Goal: Transaction & Acquisition: Purchase product/service

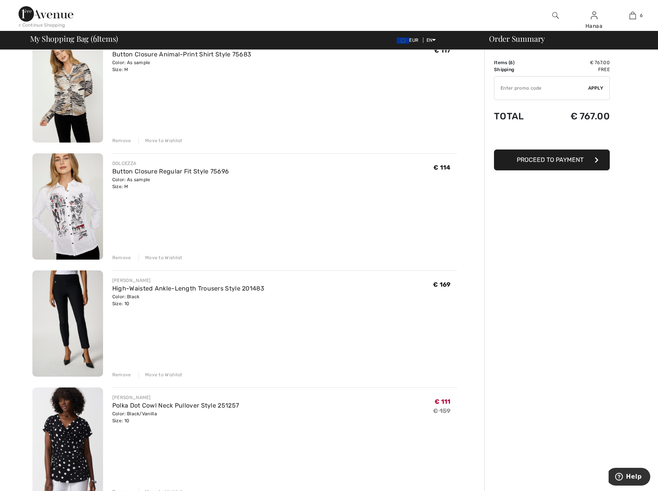
scroll to position [193, 0]
click at [118, 375] on div "Remove" at bounding box center [121, 375] width 19 height 7
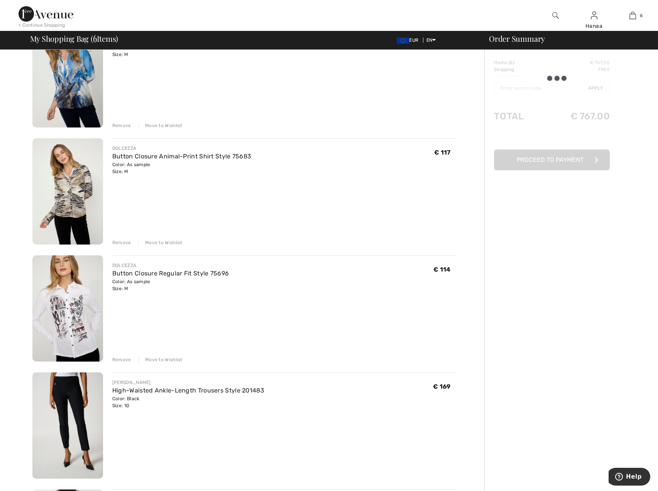
scroll to position [0, 0]
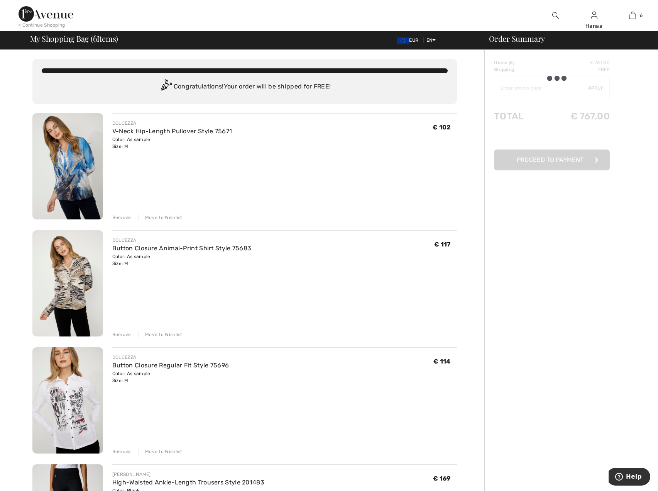
click at [65, 183] on img at bounding box center [67, 166] width 71 height 106
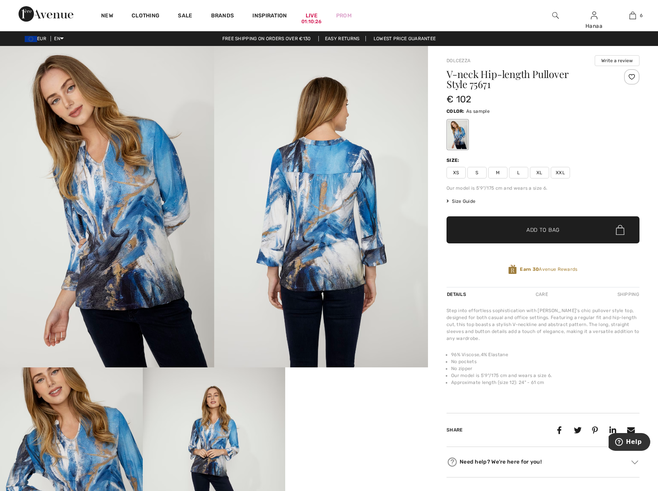
click at [121, 212] on img at bounding box center [107, 206] width 214 height 321
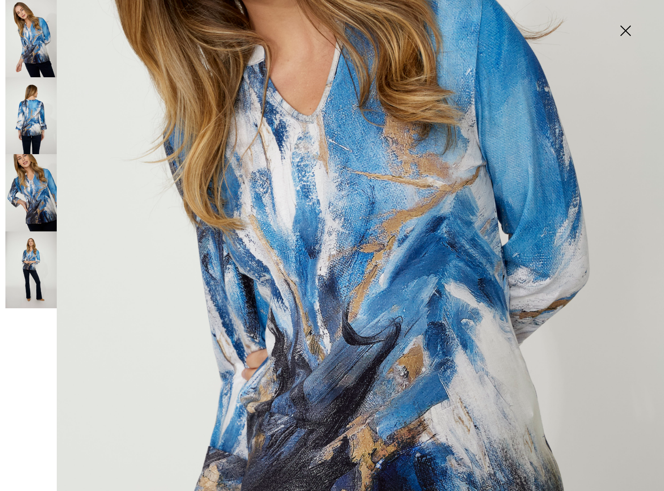
scroll to position [232, 0]
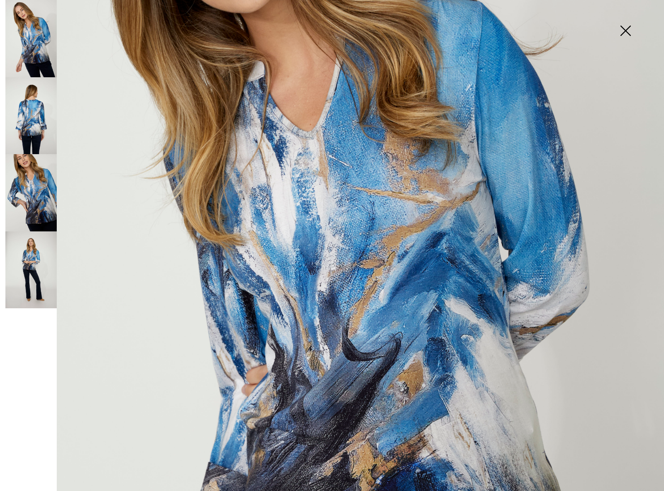
click at [41, 122] on img at bounding box center [30, 115] width 51 height 77
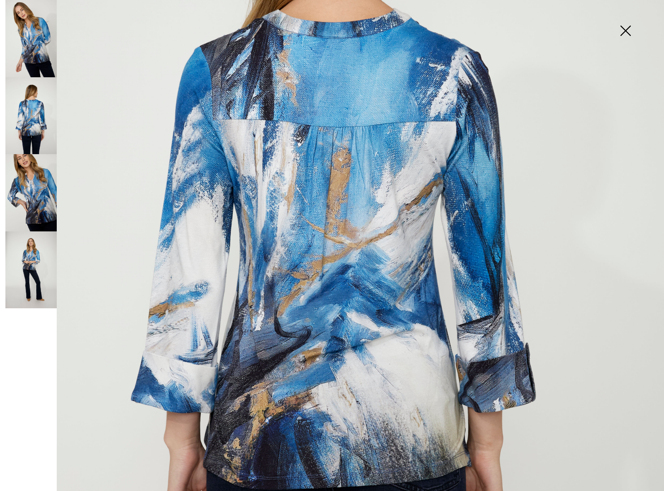
scroll to position [270, 0]
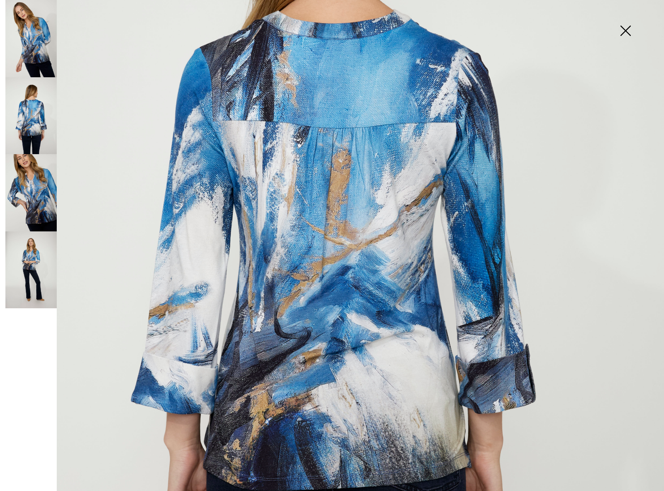
click at [32, 206] on img at bounding box center [30, 192] width 51 height 77
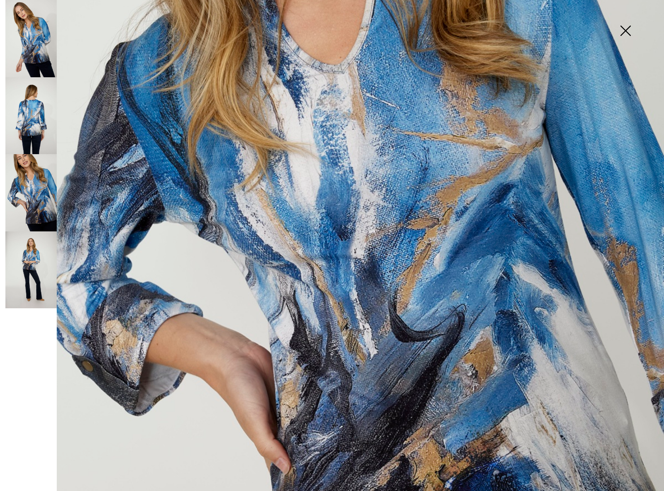
click at [26, 275] on img at bounding box center [30, 269] width 51 height 77
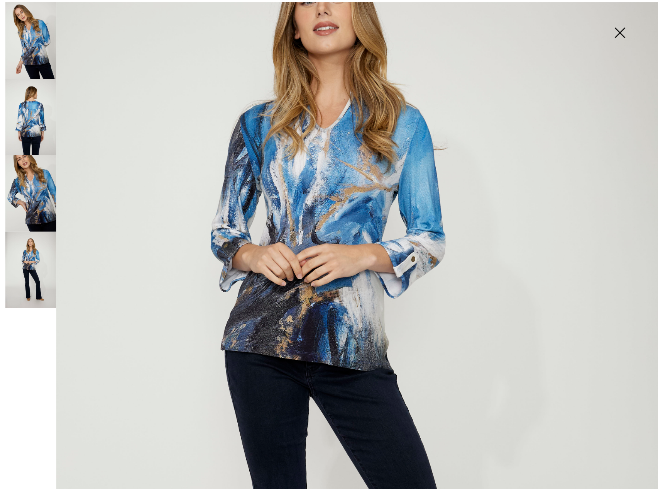
scroll to position [116, 0]
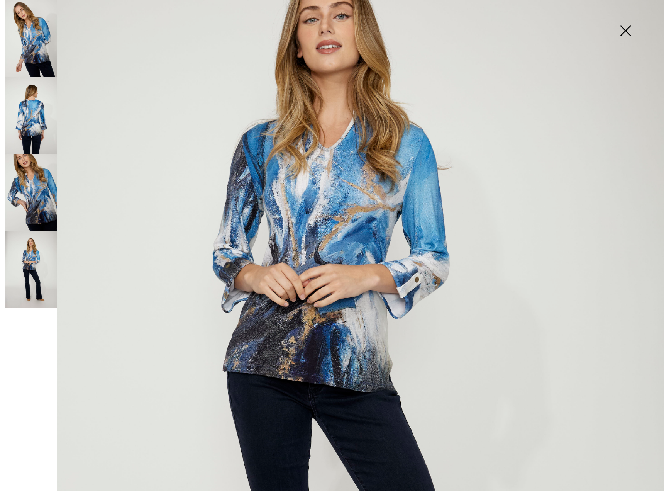
click at [626, 34] on img at bounding box center [625, 32] width 39 height 40
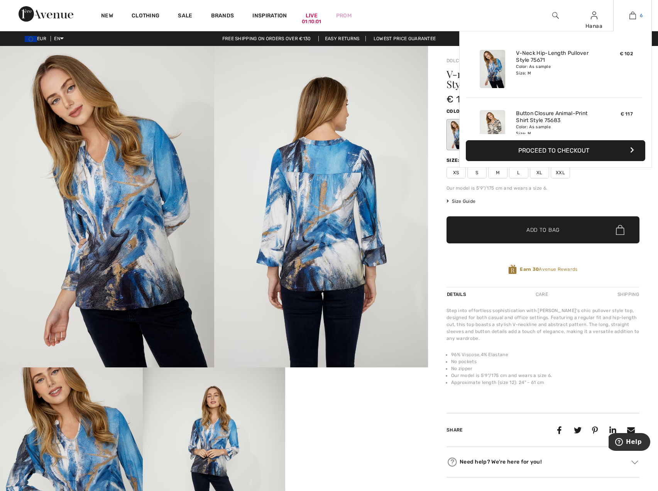
click at [633, 15] on img at bounding box center [633, 15] width 7 height 9
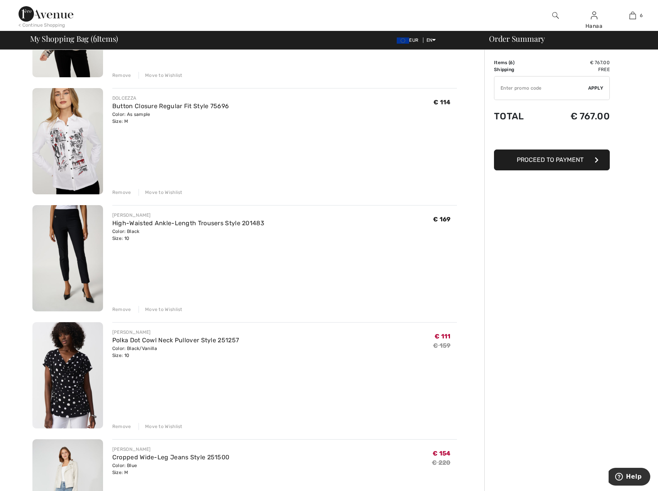
scroll to position [270, 0]
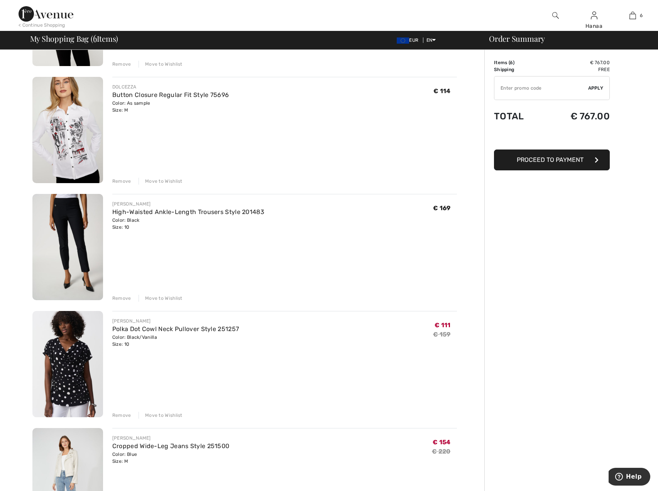
click at [119, 297] on div "Remove" at bounding box center [121, 298] width 19 height 7
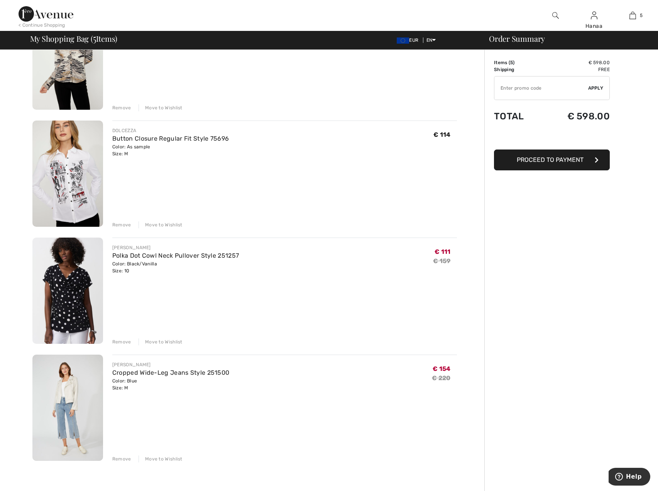
scroll to position [232, 0]
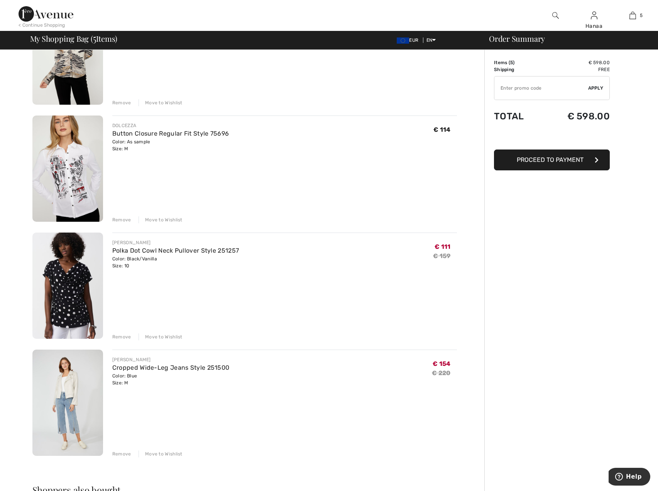
click at [76, 286] on img at bounding box center [67, 285] width 71 height 106
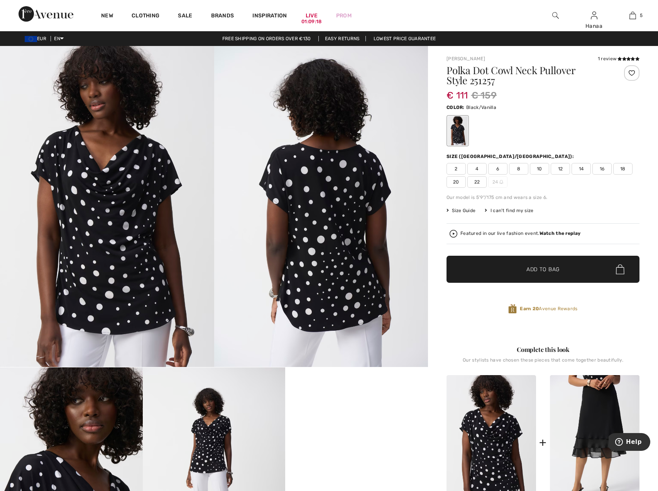
click at [113, 227] on img at bounding box center [107, 206] width 214 height 321
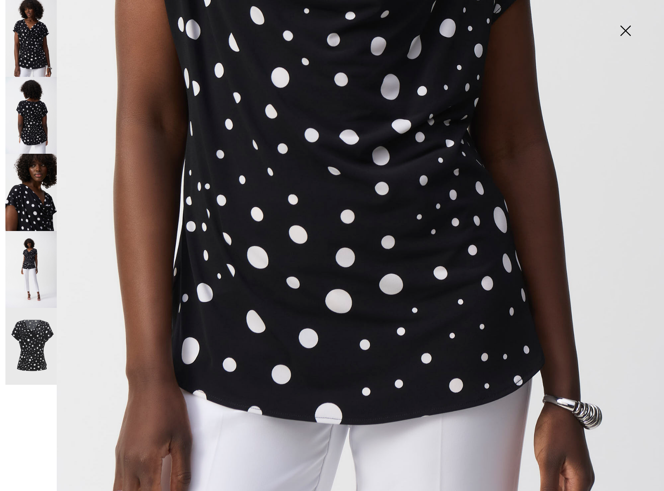
scroll to position [496, 0]
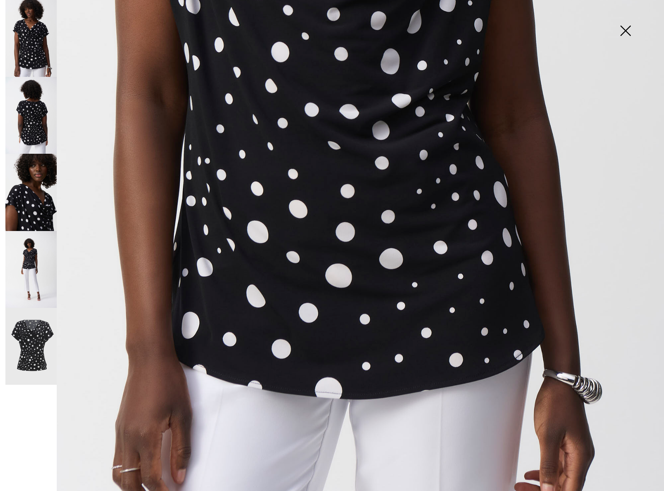
click at [34, 127] on img at bounding box center [30, 115] width 51 height 77
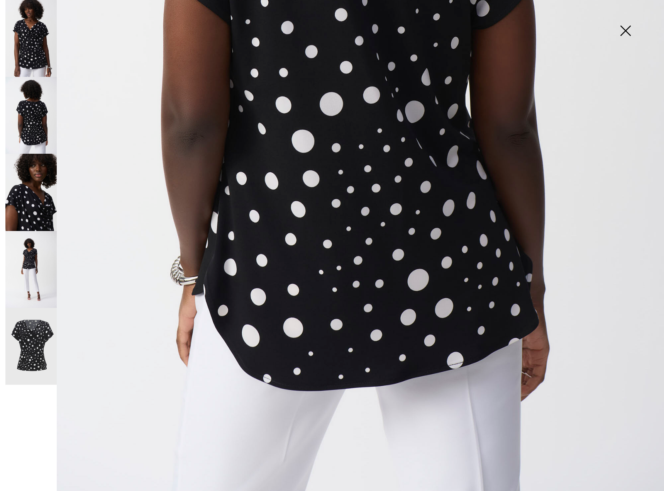
click at [38, 210] on img at bounding box center [30, 192] width 51 height 77
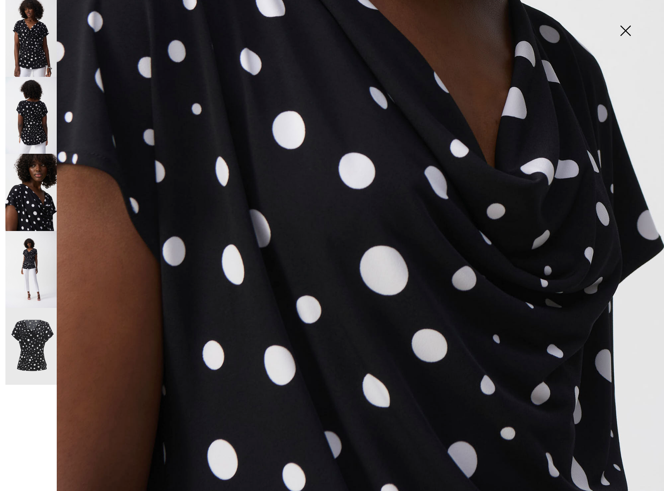
click at [31, 278] on img at bounding box center [30, 269] width 51 height 77
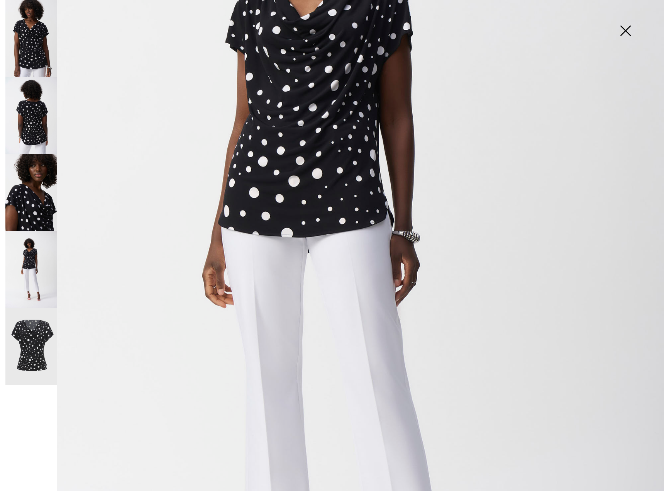
scroll to position [303, 0]
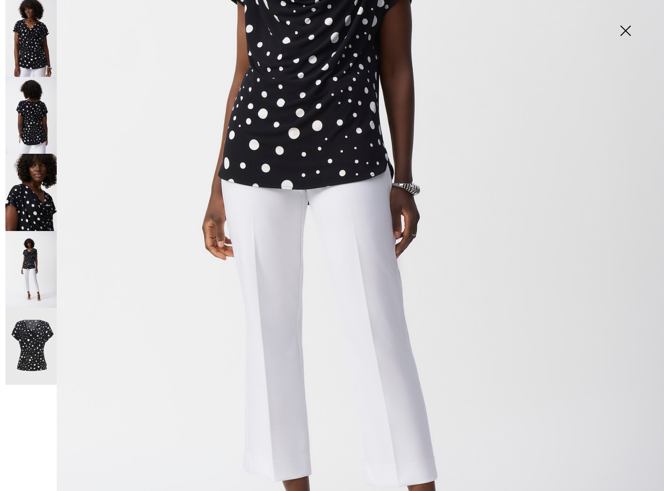
click at [24, 353] on img at bounding box center [30, 346] width 51 height 77
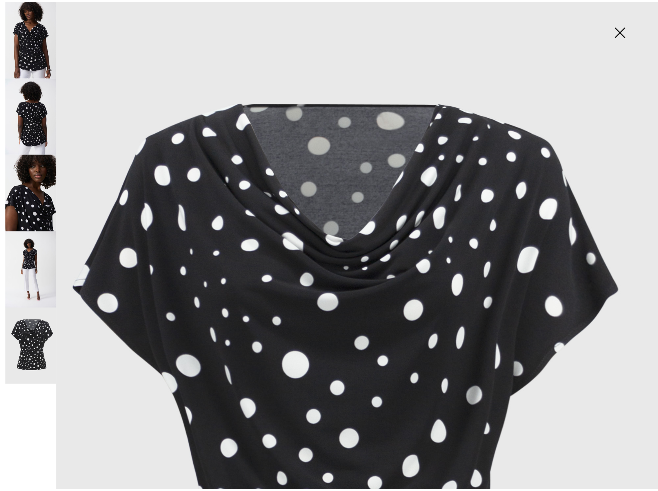
scroll to position [32, 0]
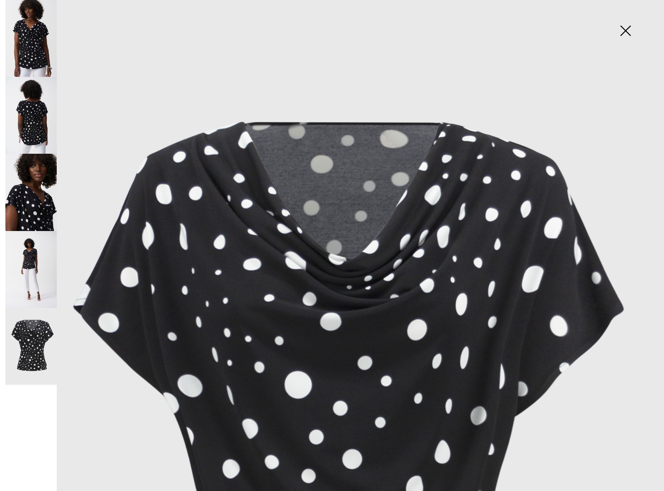
click at [628, 30] on img at bounding box center [625, 32] width 39 height 40
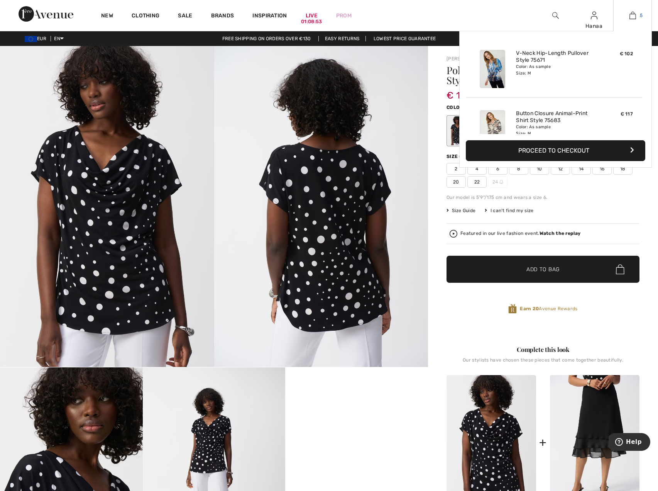
click at [633, 19] on img at bounding box center [633, 15] width 7 height 9
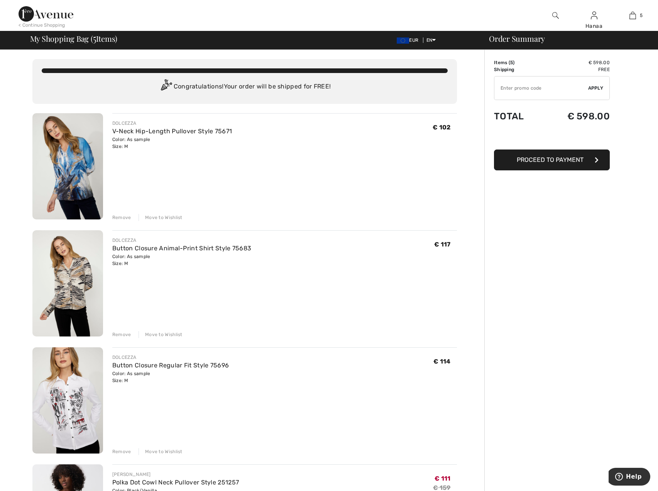
click at [548, 157] on span "Proceed to Payment" at bounding box center [550, 159] width 67 height 7
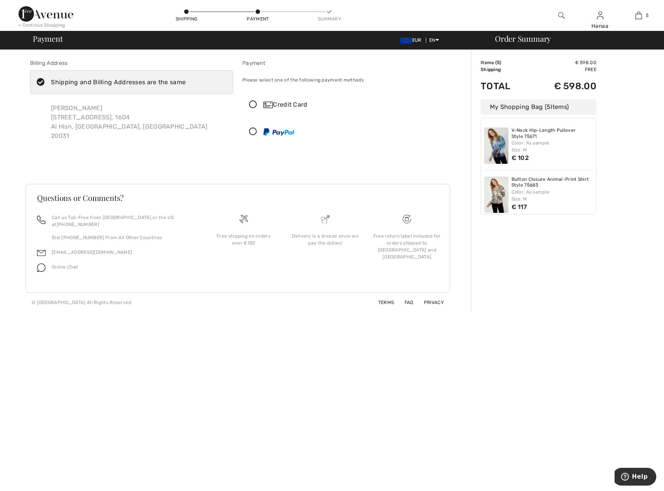
click at [253, 104] on icon at bounding box center [253, 105] width 20 height 8
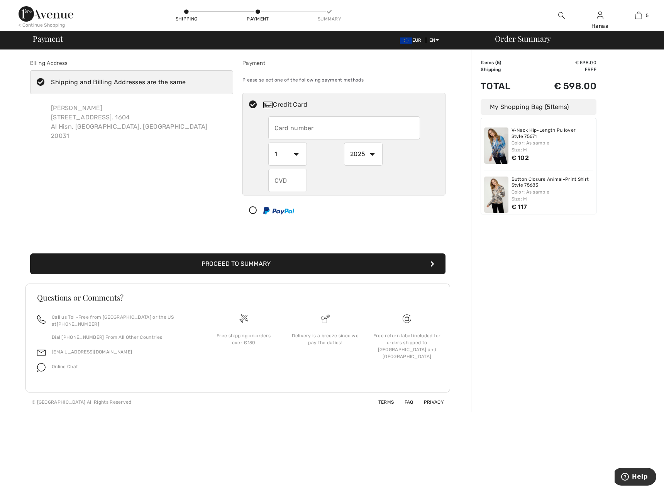
click at [302, 128] on input "text" at bounding box center [344, 127] width 152 height 23
type input "4196499925434094"
click at [295, 154] on select "1 2 3 4 5 6 7 8 9 10 11 12" at bounding box center [287, 154] width 39 height 23
select select "9"
click at [268, 143] on select "1 2 3 4 5 6 7 8 9 10 11 12" at bounding box center [287, 154] width 39 height 23
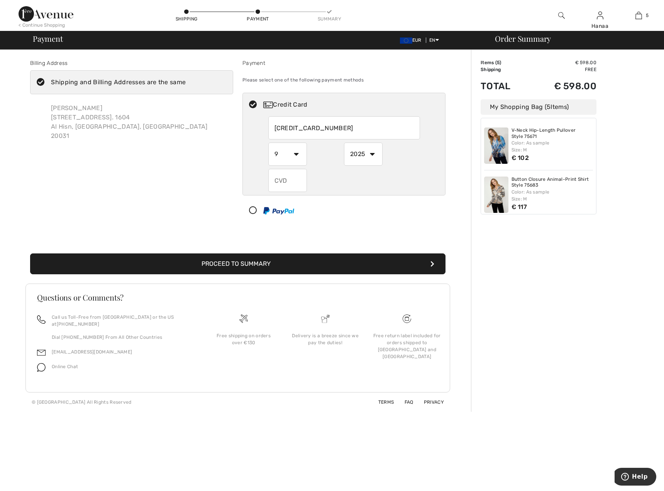
click at [372, 156] on select "2025 2026 2027 2028 2029 2030 2031 2032 2033 2034 2035" at bounding box center [363, 154] width 39 height 23
select select "2030"
click at [344, 143] on select "2025 2026 2027 2028 2029 2030 2031 2032 2033 2034 2035" at bounding box center [363, 154] width 39 height 23
click at [292, 181] on input "text" at bounding box center [287, 180] width 39 height 23
type input "713"
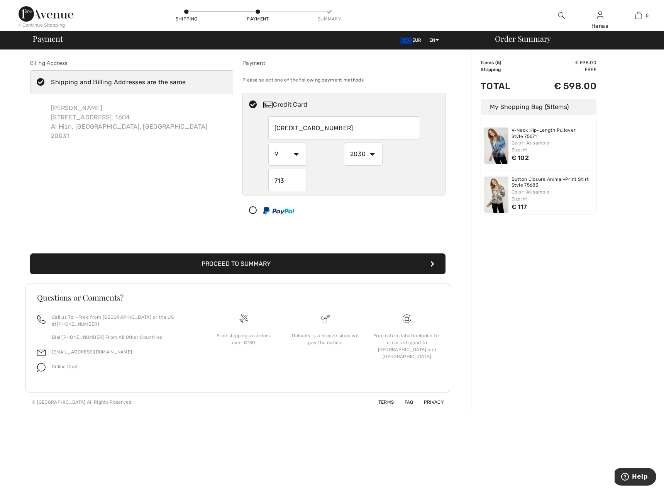
click at [294, 264] on button "Proceed to Summary" at bounding box center [238, 263] width 416 height 21
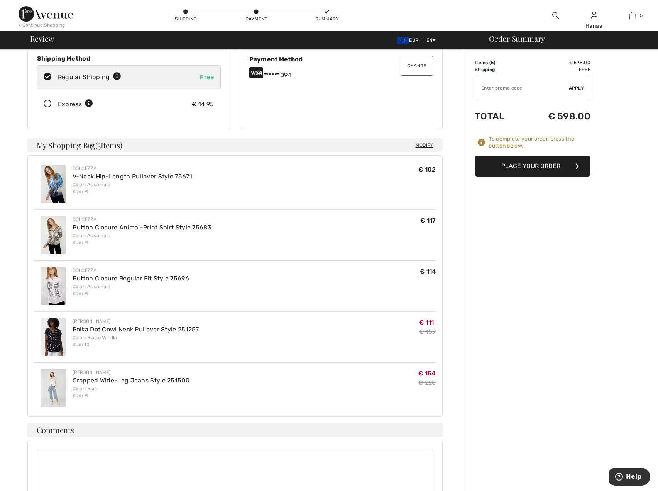
scroll to position [116, 0]
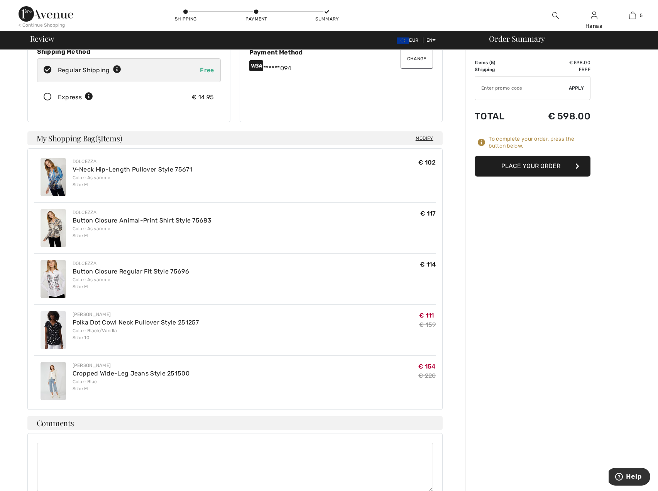
click at [533, 166] on button "Place Your Order" at bounding box center [533, 166] width 116 height 21
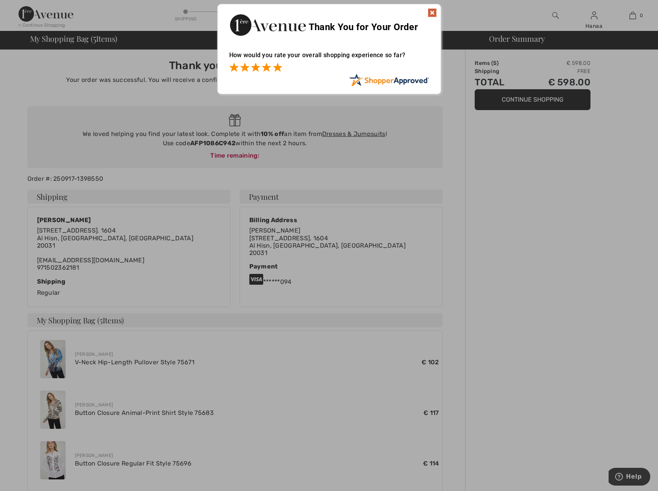
click at [280, 69] on span at bounding box center [277, 67] width 9 height 9
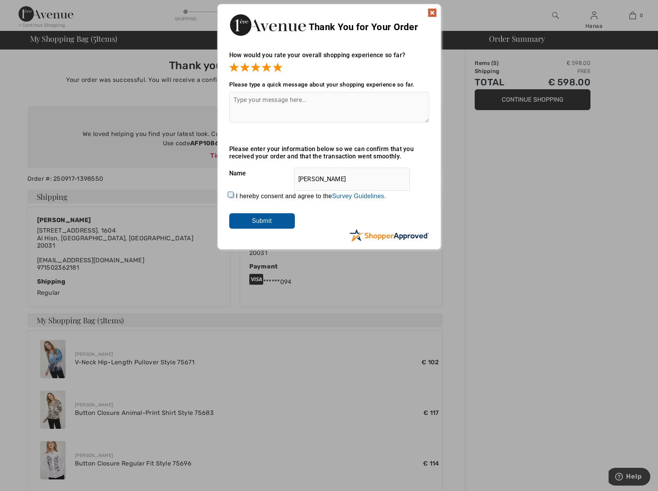
click at [233, 194] on input "I hereby consent and agree to the By submitting a review, you grant permission …" at bounding box center [231, 195] width 5 height 5
checkbox input "true"
click at [256, 221] on input "Submit" at bounding box center [262, 220] width 66 height 15
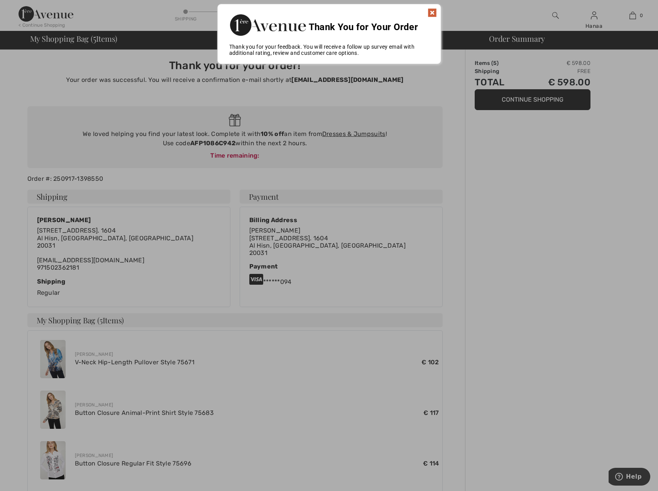
click at [432, 12] on img at bounding box center [432, 12] width 9 height 9
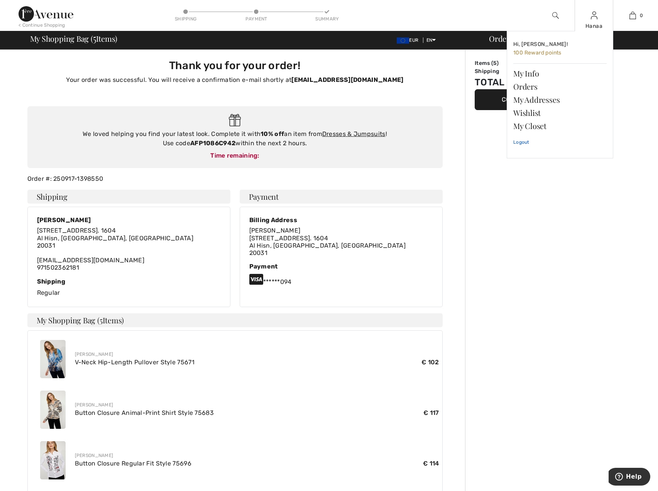
click at [520, 142] on link "Logout" at bounding box center [560, 141] width 93 height 19
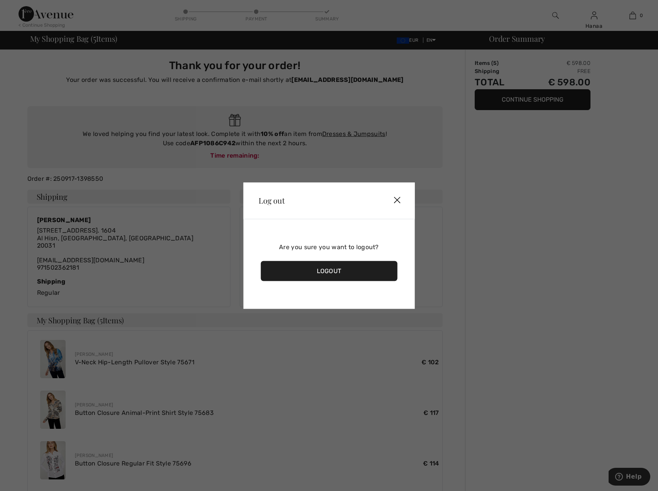
click at [346, 270] on div "Logout" at bounding box center [329, 271] width 137 height 20
